Goal: Obtain resource: Download file/media

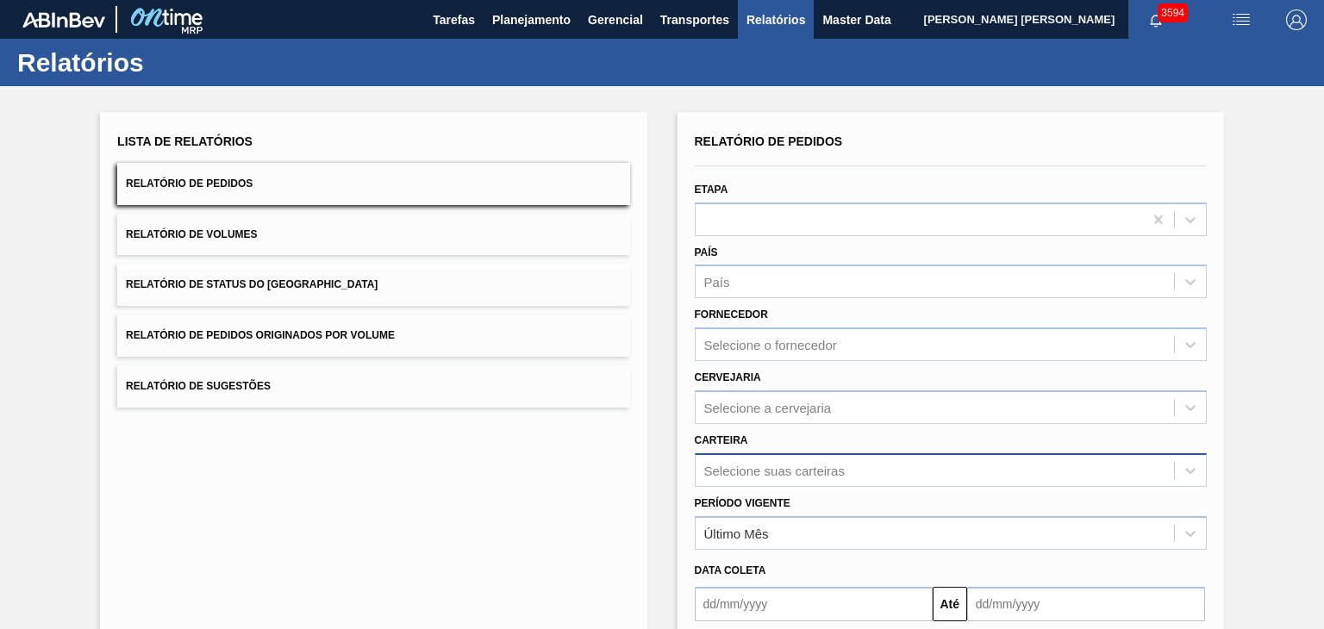
click at [781, 471] on div "Selecione suas carteiras" at bounding box center [951, 470] width 512 height 34
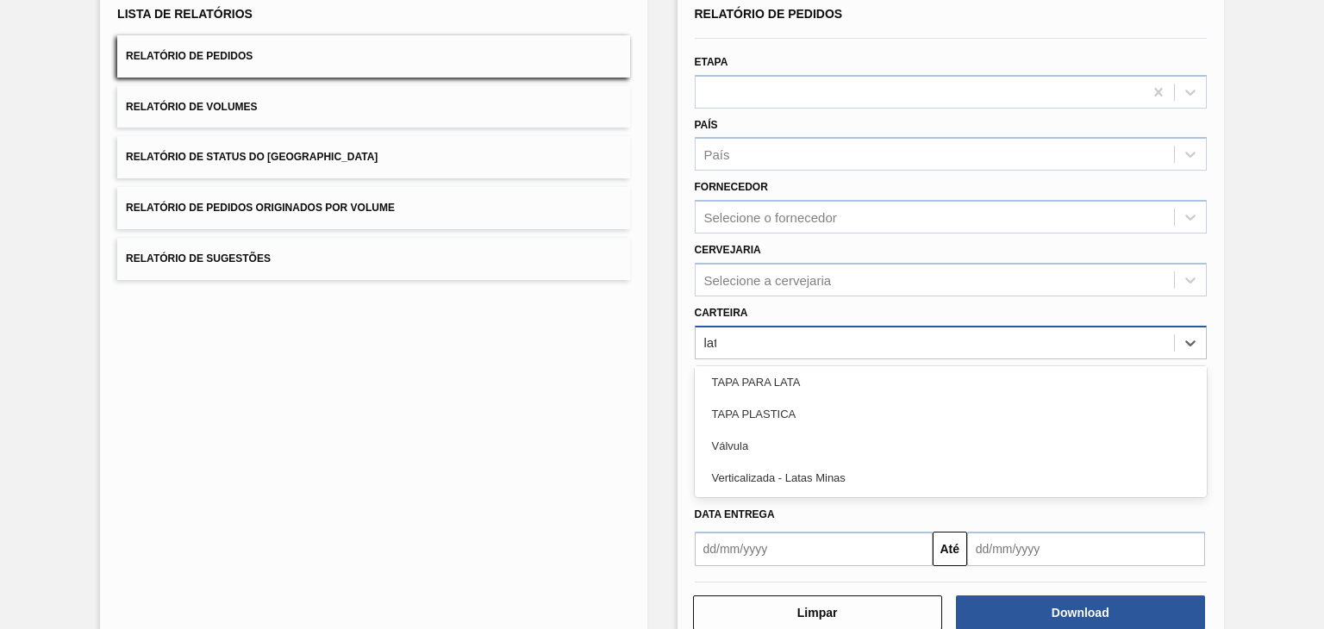
scroll to position [99, 0]
type input "lata"
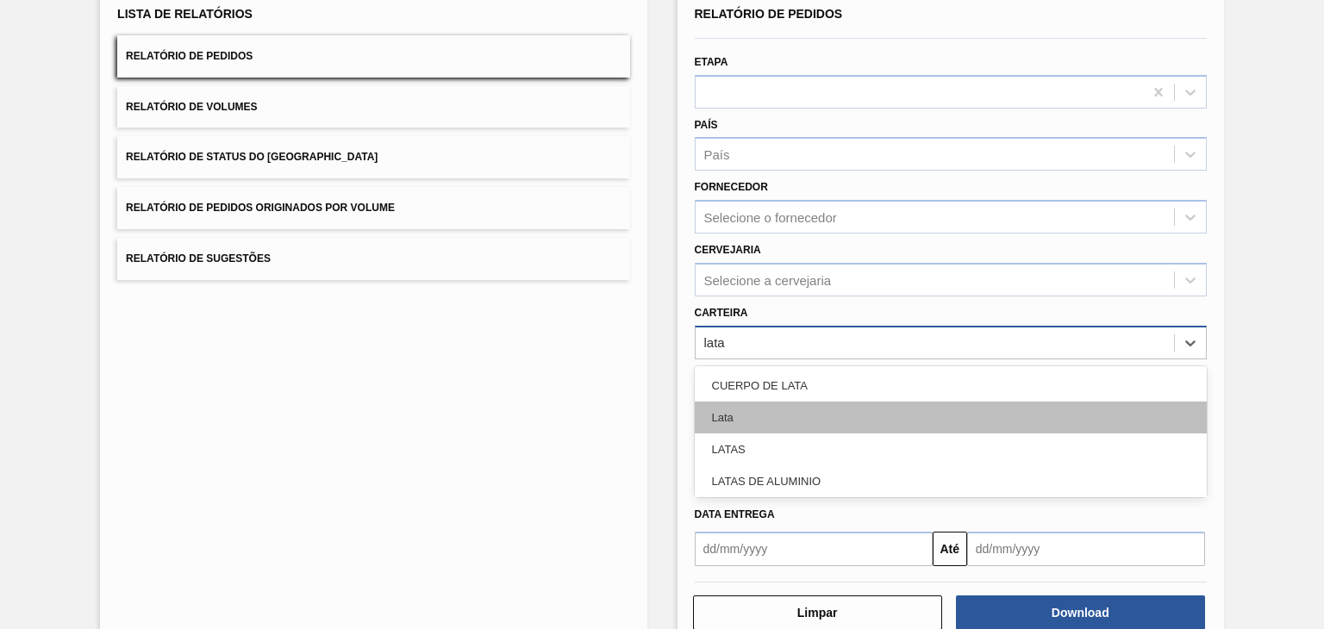
click at [786, 412] on div "Lata" at bounding box center [951, 418] width 512 height 32
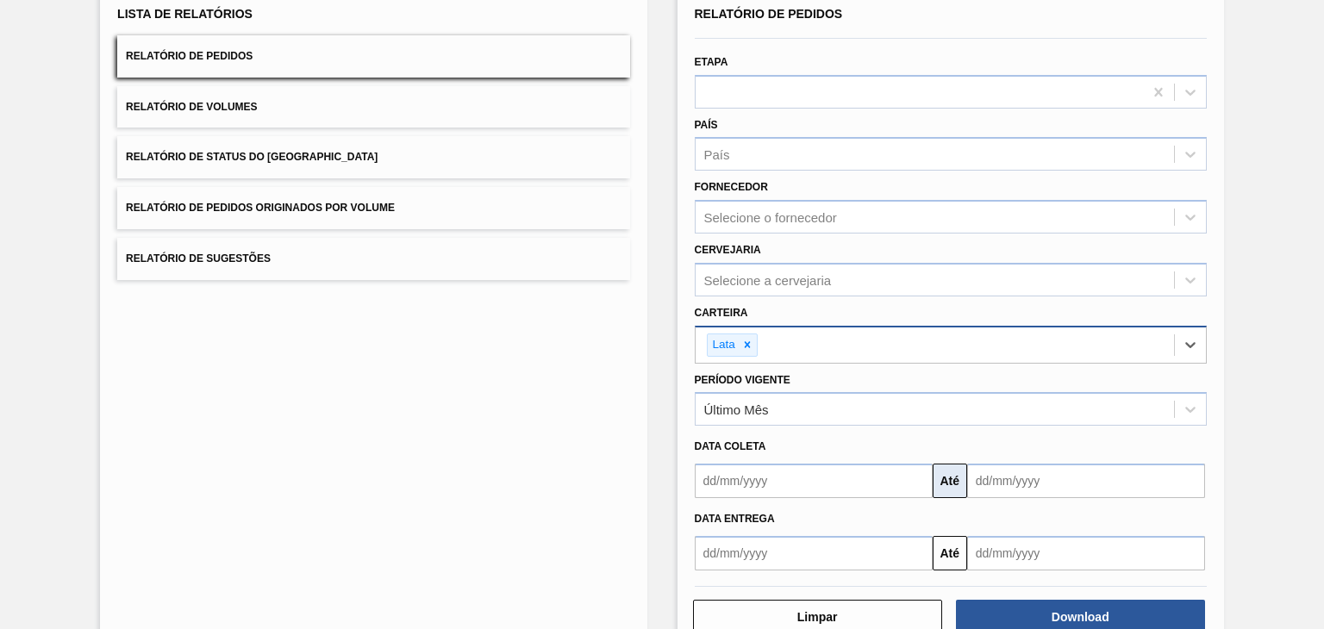
click at [944, 473] on button "Até" at bounding box center [949, 481] width 34 height 34
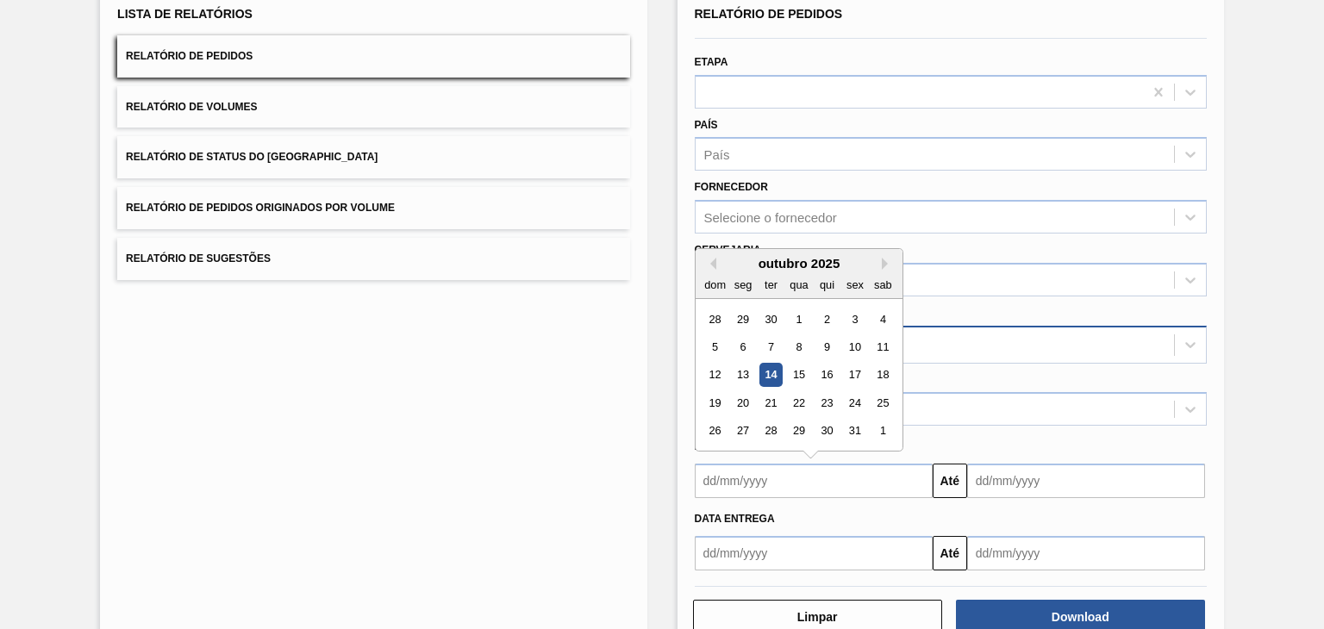
click at [824, 487] on input "text" at bounding box center [814, 481] width 238 height 34
click at [803, 316] on div "1" at bounding box center [798, 319] width 23 height 23
type input "[DATE]"
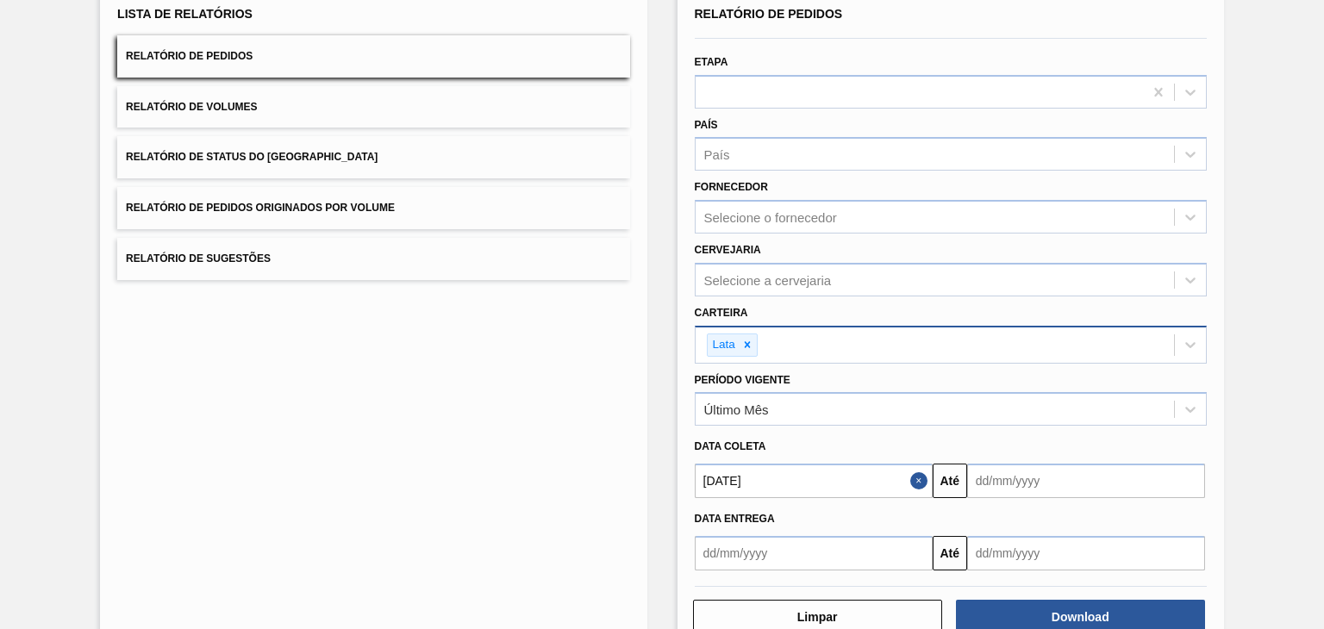
click at [1032, 471] on input "text" at bounding box center [1086, 481] width 238 height 34
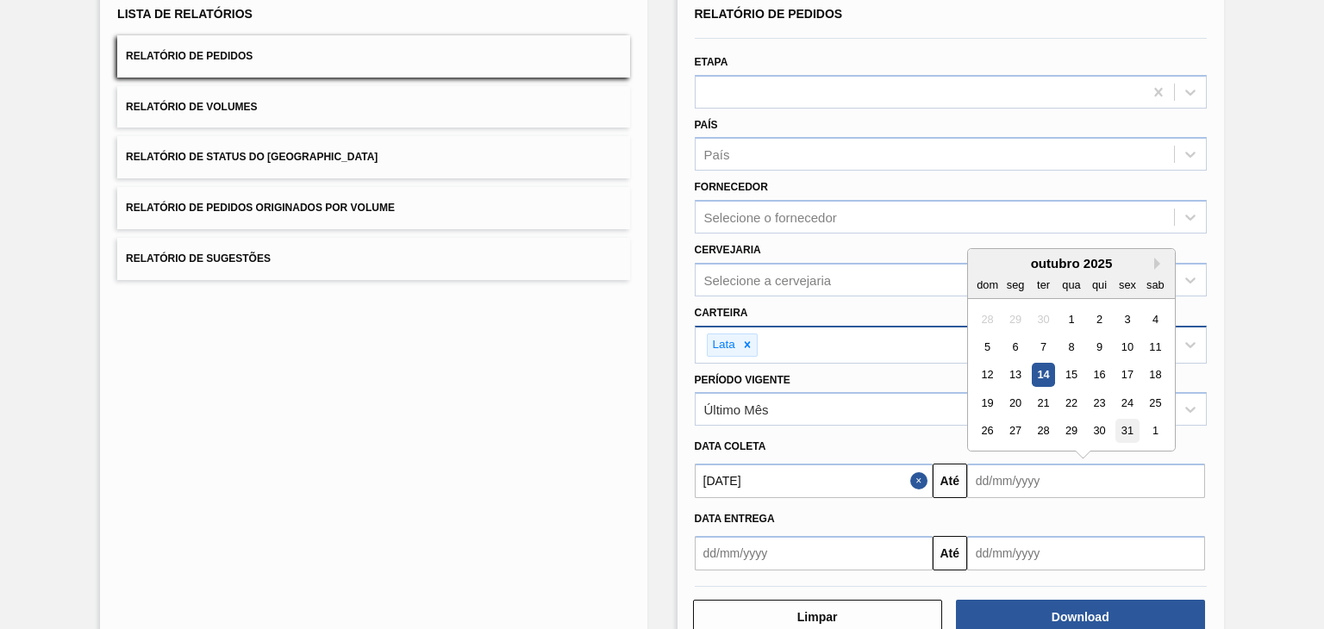
click at [1126, 430] on div "31" at bounding box center [1126, 431] width 23 height 23
type input "[DATE]"
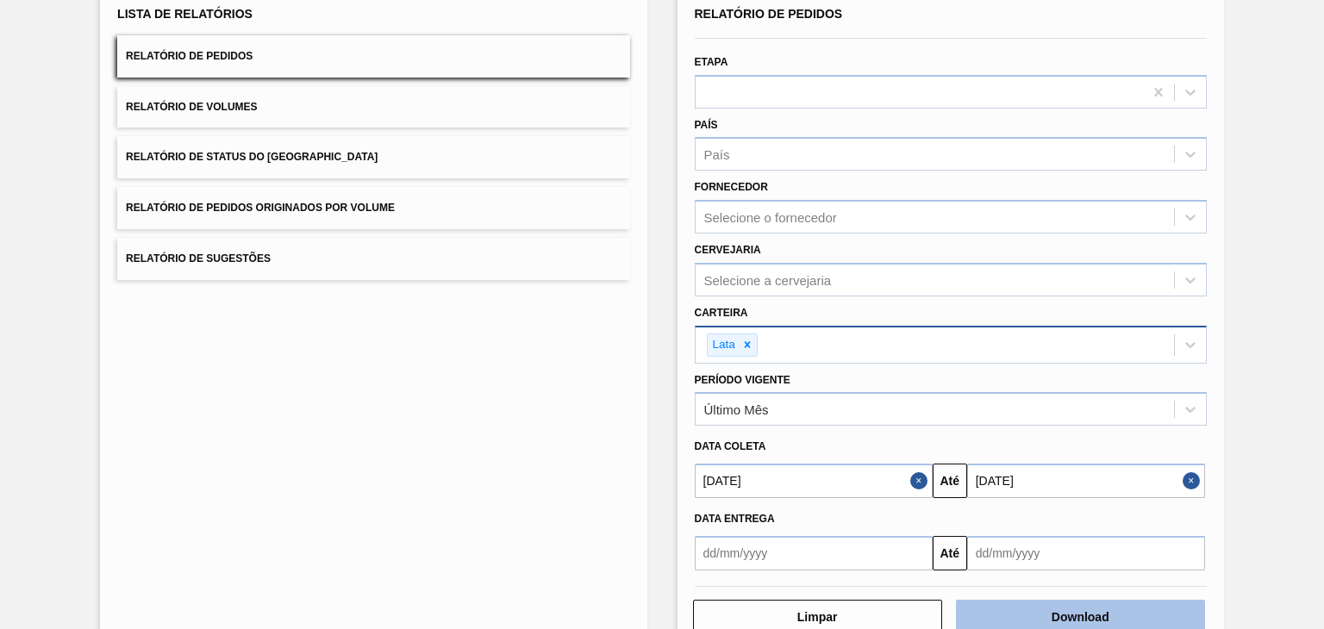
click at [1078, 614] on button "Download" at bounding box center [1080, 617] width 249 height 34
